Goal: Communication & Community: Share content

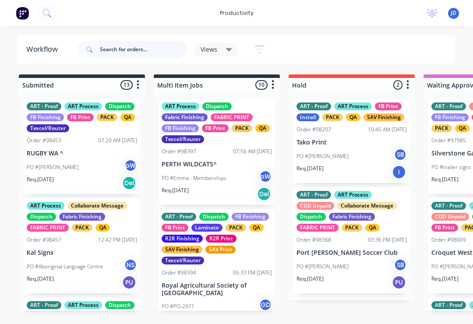
click at [116, 55] on input "text" at bounding box center [143, 50] width 87 height 18
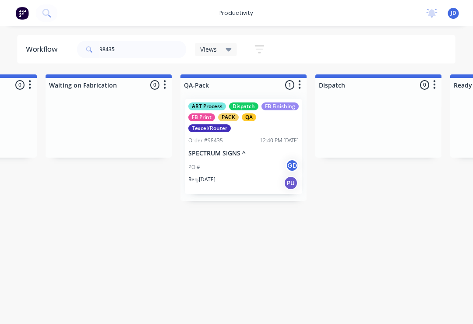
scroll to position [0, 2132]
click at [251, 153] on p "SPECTRUM SIGNS ^" at bounding box center [245, 153] width 110 height 7
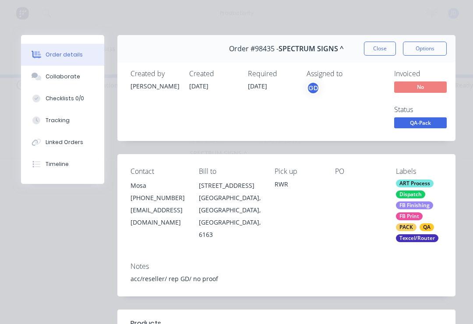
click at [67, 77] on div "Collaborate" at bounding box center [63, 77] width 35 height 8
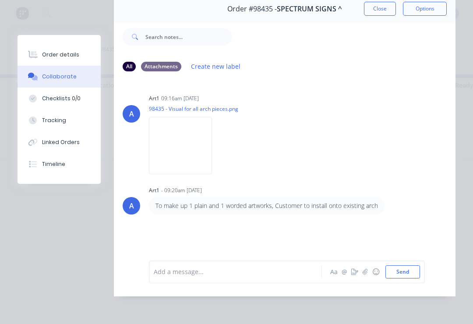
scroll to position [53, 0]
click at [366, 274] on icon "button" at bounding box center [365, 272] width 5 height 6
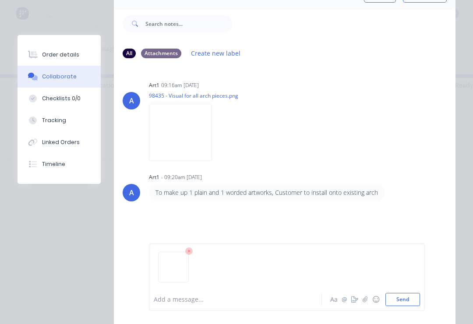
click at [419, 288] on div at bounding box center [287, 271] width 266 height 45
click at [413, 299] on button "Send" at bounding box center [403, 299] width 35 height 13
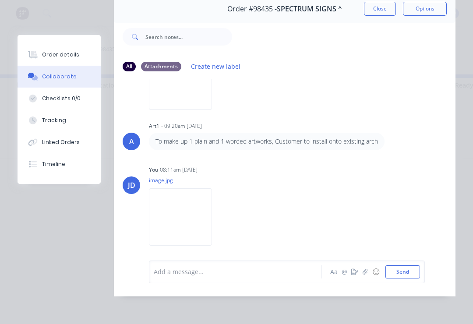
scroll to position [64, 0]
click at [366, 276] on button "button" at bounding box center [365, 272] width 11 height 11
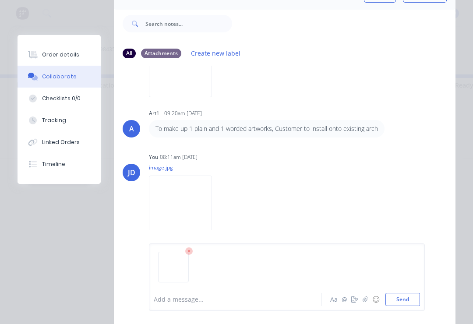
click at [405, 302] on button "Send" at bounding box center [403, 299] width 35 height 13
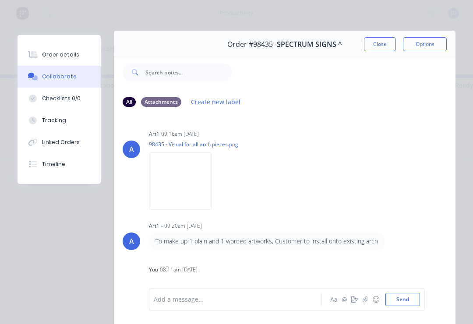
scroll to position [0, 0]
click at [380, 41] on button "Close" at bounding box center [380, 44] width 32 height 14
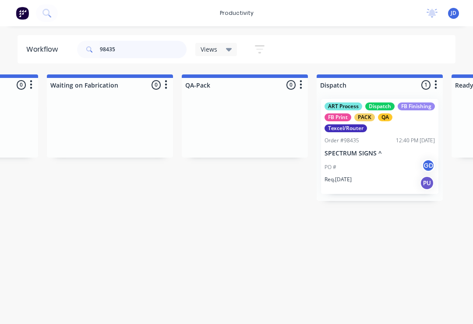
click at [135, 50] on input "98435" at bounding box center [143, 50] width 87 height 18
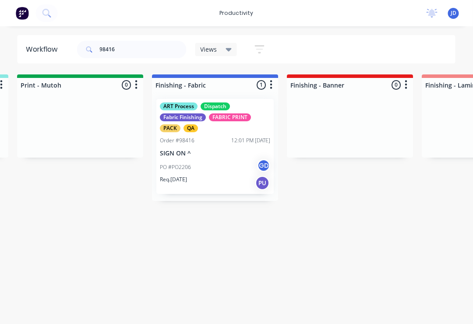
scroll to position [0, 1487]
click at [208, 159] on div "PO #PO2206 GD" at bounding box center [215, 167] width 110 height 17
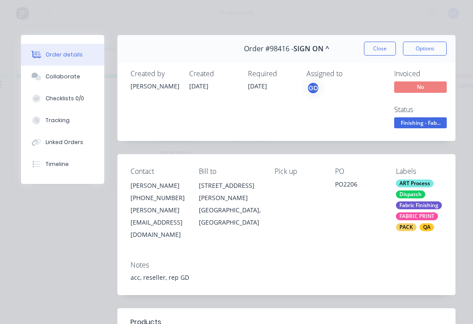
scroll to position [0, 0]
click at [72, 71] on button "Collaborate" at bounding box center [62, 77] width 83 height 22
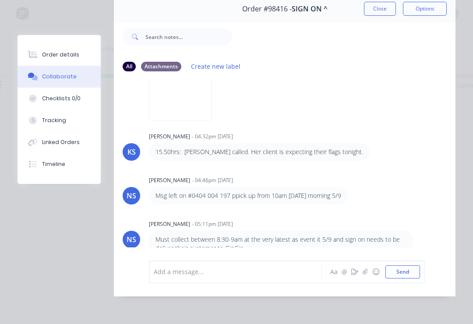
scroll to position [53, 0]
click at [363, 273] on icon "button" at bounding box center [365, 272] width 5 height 6
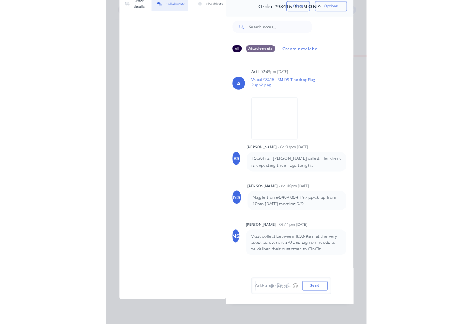
scroll to position [0, 0]
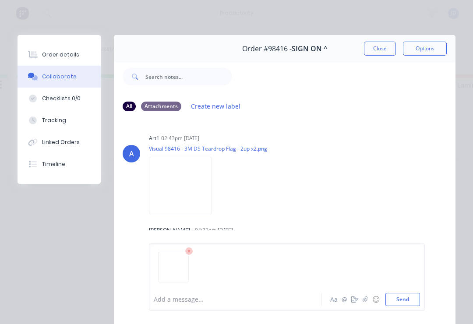
click at [407, 298] on button "Send" at bounding box center [403, 299] width 35 height 13
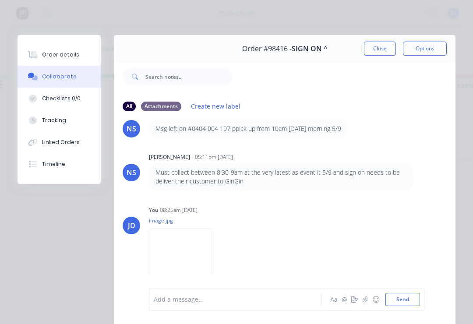
scroll to position [160, 0]
click at [369, 300] on button "button" at bounding box center [365, 300] width 11 height 11
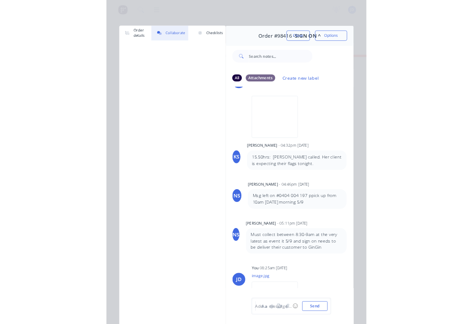
scroll to position [0, 1487]
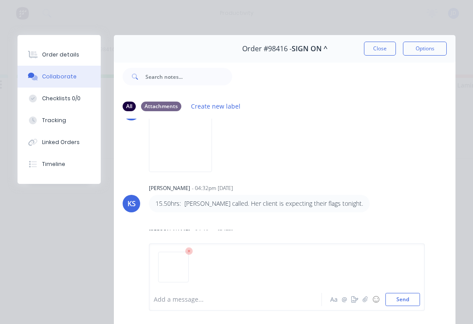
click at [410, 299] on button "Send" at bounding box center [403, 299] width 35 height 13
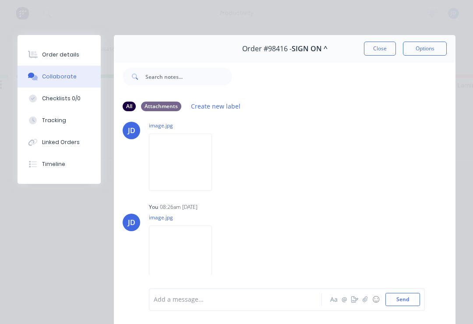
scroll to position [256, 0]
click at [382, 50] on button "Close" at bounding box center [380, 49] width 32 height 14
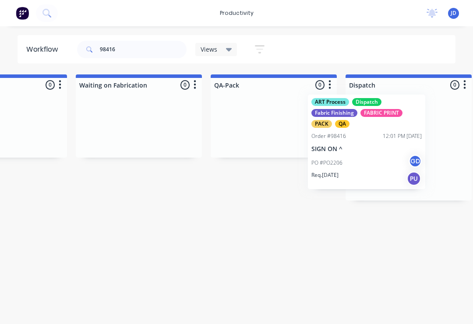
scroll to position [0, 2107]
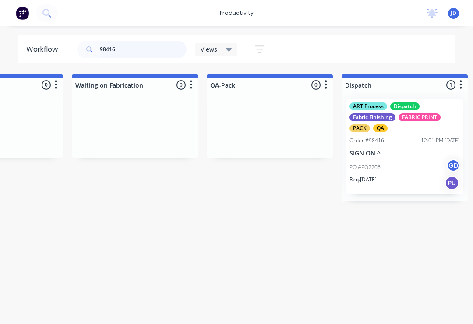
click at [131, 52] on input "98416" at bounding box center [143, 50] width 87 height 18
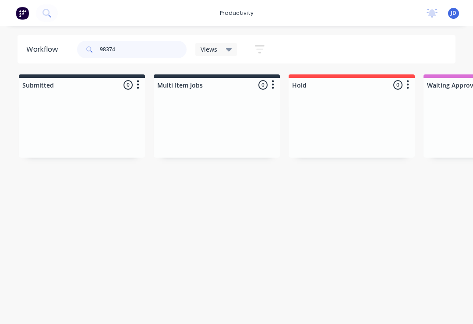
type input "98374"
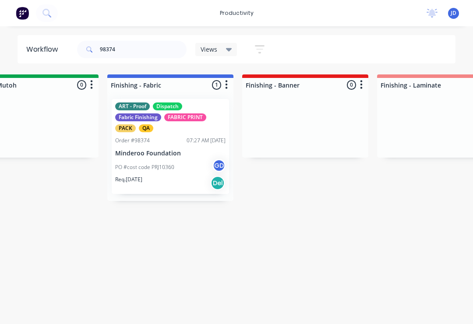
scroll to position [0, 1540]
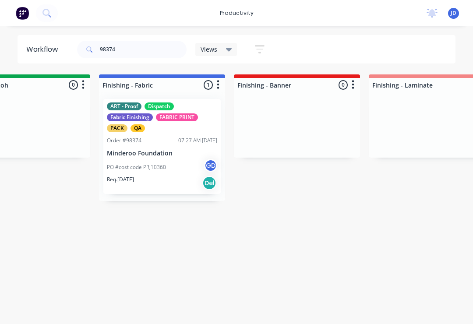
click at [166, 148] on div "ART - Proof Dispatch Fabric Finishing FABRIC PRINT PACK QA Order #98374 07:27 A…" at bounding box center [161, 146] width 117 height 95
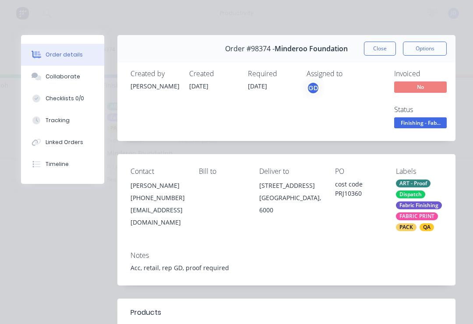
click at [69, 77] on div "Collaborate" at bounding box center [63, 77] width 35 height 8
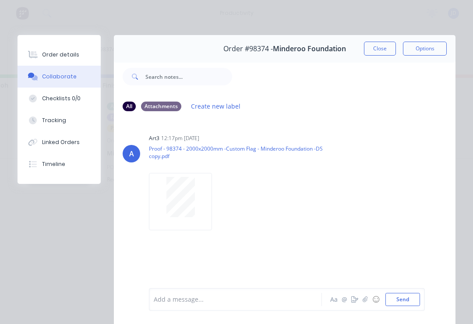
click at [366, 303] on icon "button" at bounding box center [365, 300] width 5 height 6
click at [416, 297] on button "Send" at bounding box center [403, 299] width 35 height 13
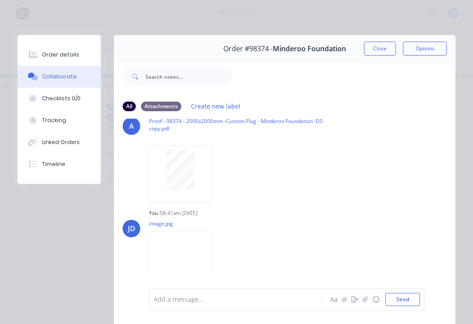
scroll to position [27, 0]
click at [367, 301] on icon "button" at bounding box center [365, 300] width 5 height 6
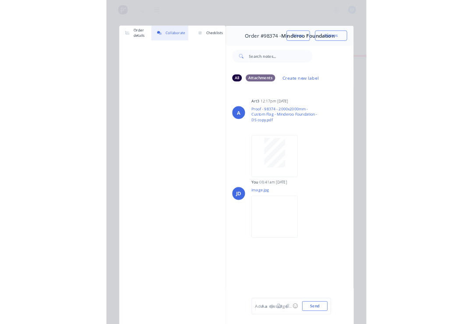
scroll to position [0, 1540]
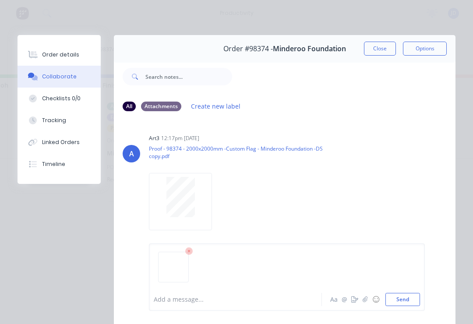
click at [419, 298] on button "Send" at bounding box center [403, 299] width 35 height 13
click at [383, 46] on button "Close" at bounding box center [380, 49] width 32 height 14
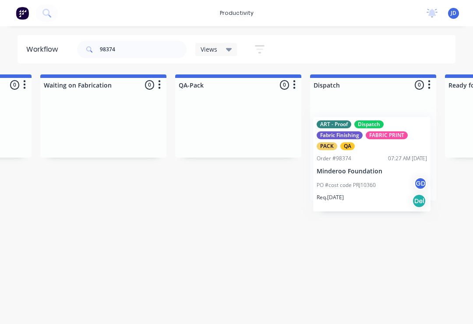
scroll to position [0, 2141]
